Goal: Check status: Check status

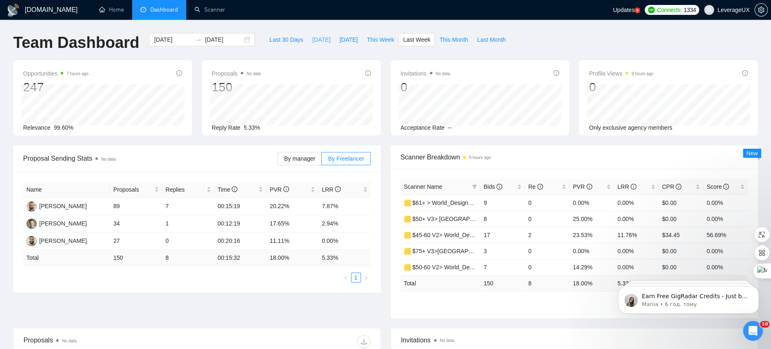
click at [315, 40] on span "[DATE]" at bounding box center [321, 39] width 18 height 9
type input "[DATE]"
click at [353, 42] on span "[DATE]" at bounding box center [349, 39] width 18 height 9
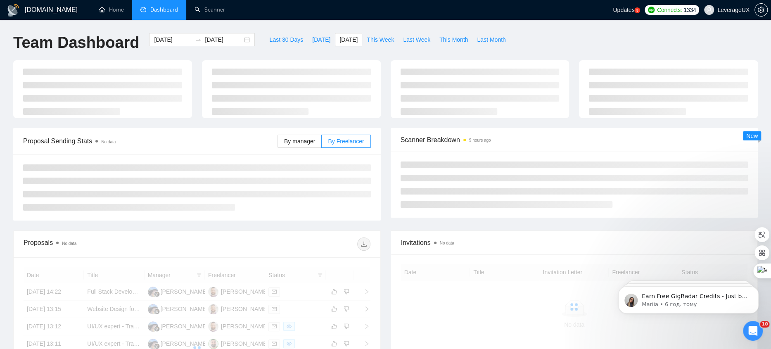
type input "[DATE]"
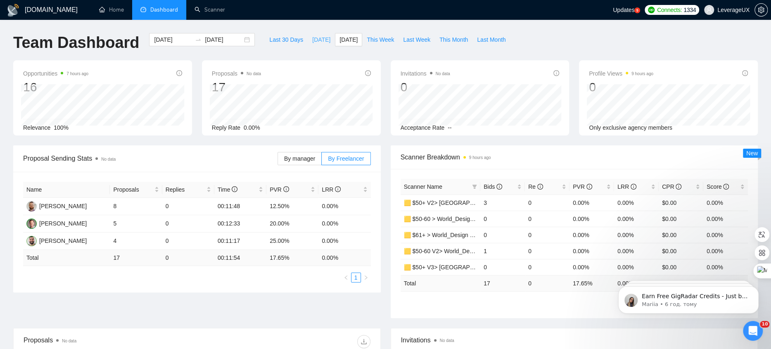
click at [308, 37] on button "[DATE]" at bounding box center [321, 39] width 27 height 13
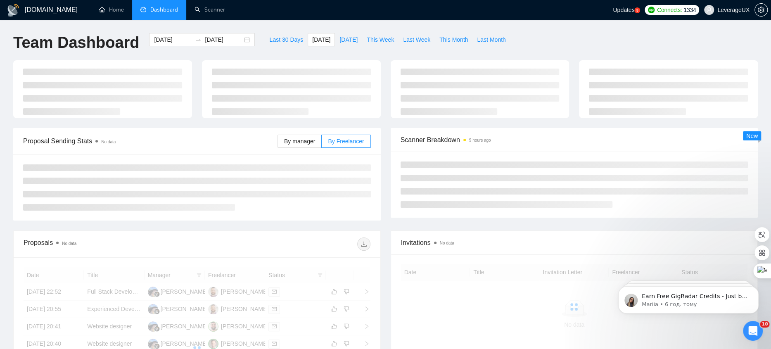
type input "[DATE]"
